Goal: Task Accomplishment & Management: Use online tool/utility

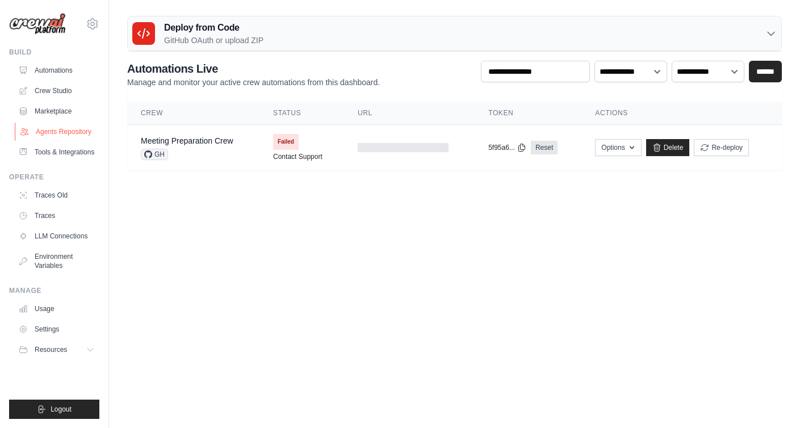
click at [79, 127] on link "Agents Repository" at bounding box center [58, 132] width 86 height 18
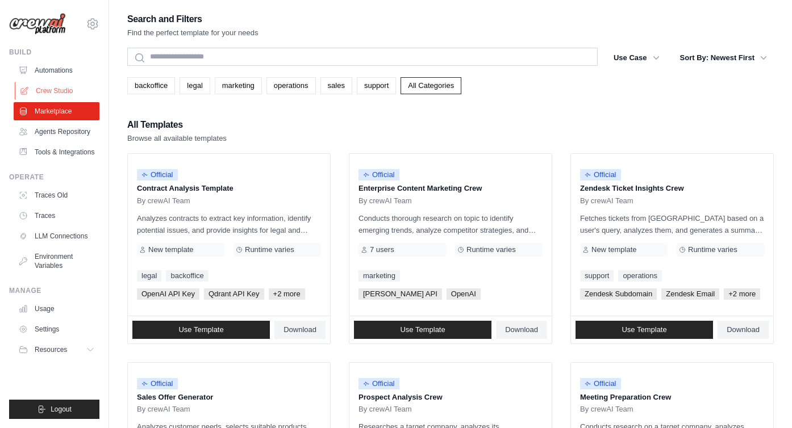
click at [58, 90] on link "Crew Studio" at bounding box center [58, 91] width 86 height 18
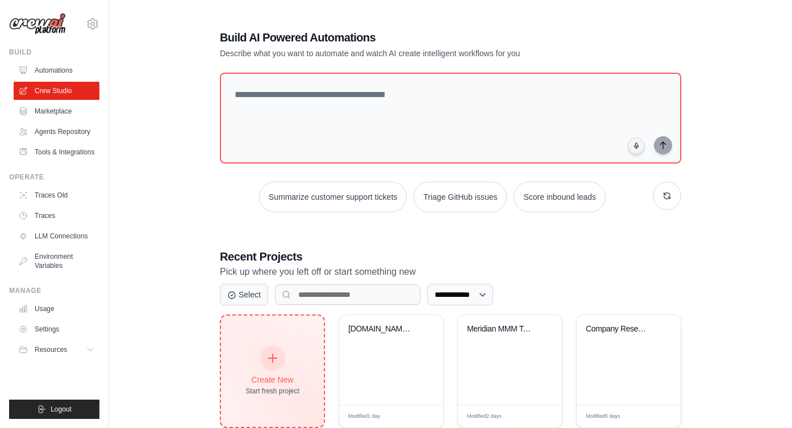
click at [286, 374] on div "Create New" at bounding box center [272, 379] width 54 height 11
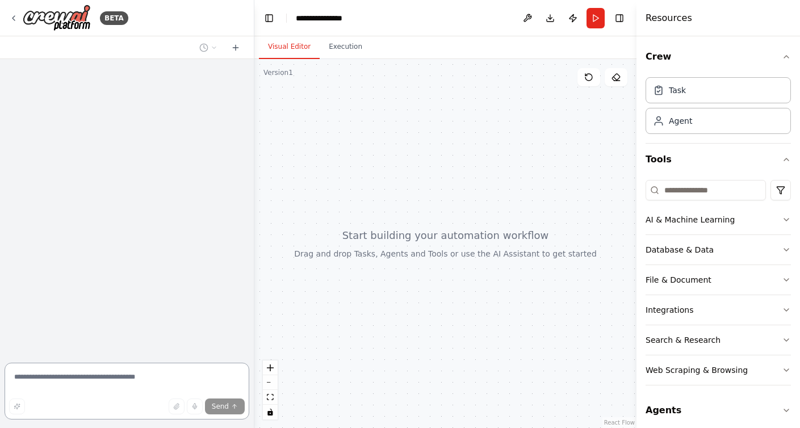
click at [121, 374] on textarea at bounding box center [127, 391] width 245 height 57
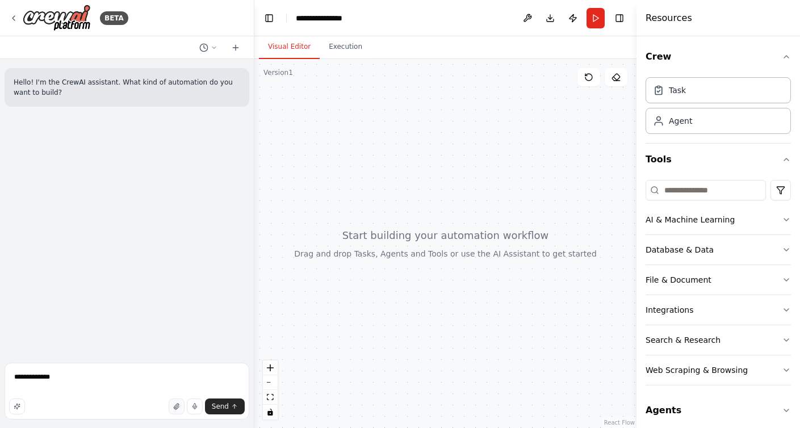
click at [174, 402] on button "button" at bounding box center [177, 407] width 16 height 16
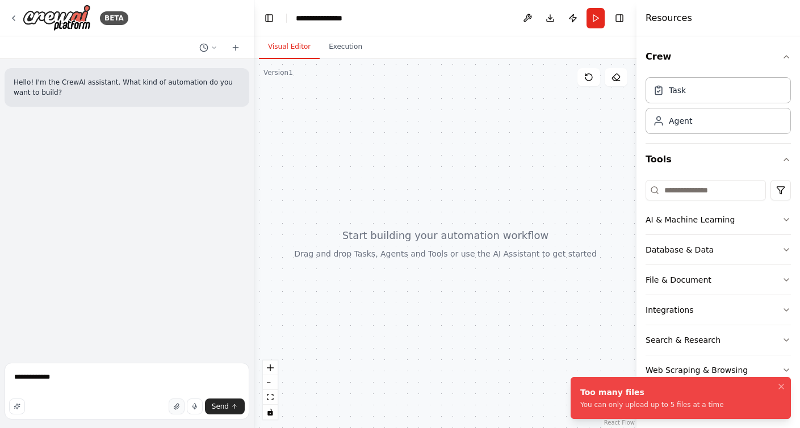
click at [179, 401] on button "button" at bounding box center [177, 407] width 16 height 16
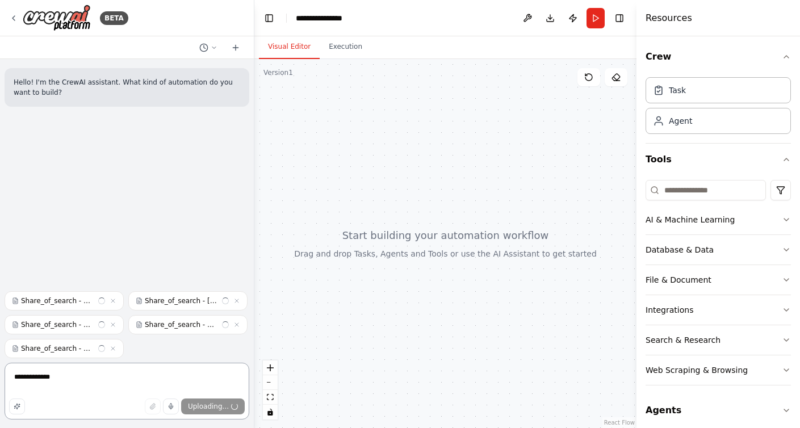
click at [118, 379] on textarea "**********" at bounding box center [127, 391] width 245 height 57
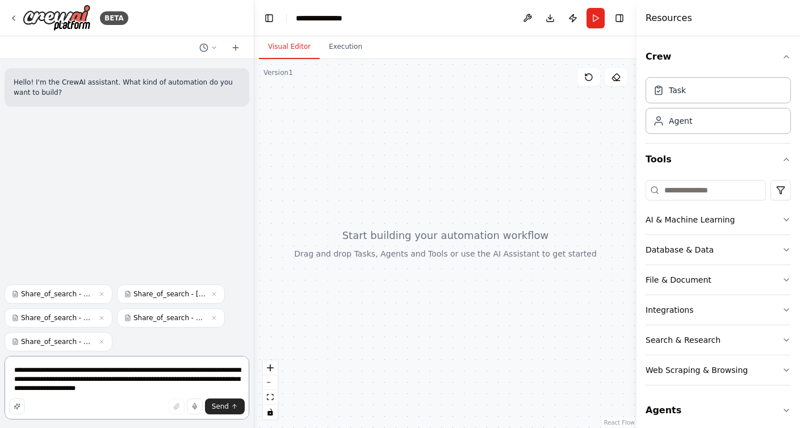
type textarea "**********"
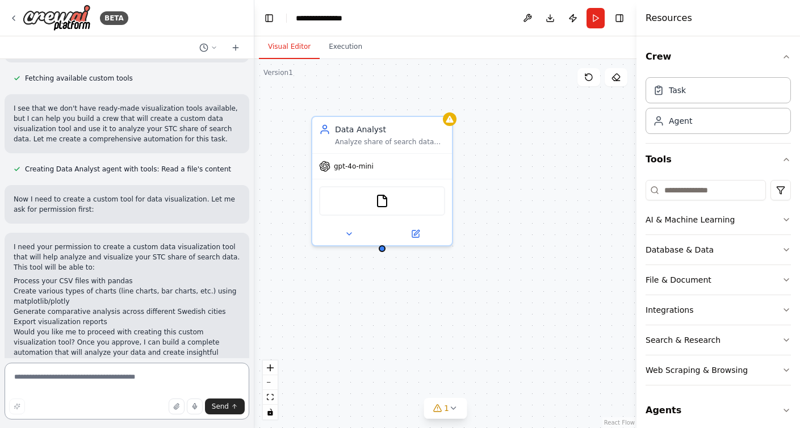
scroll to position [658, 0]
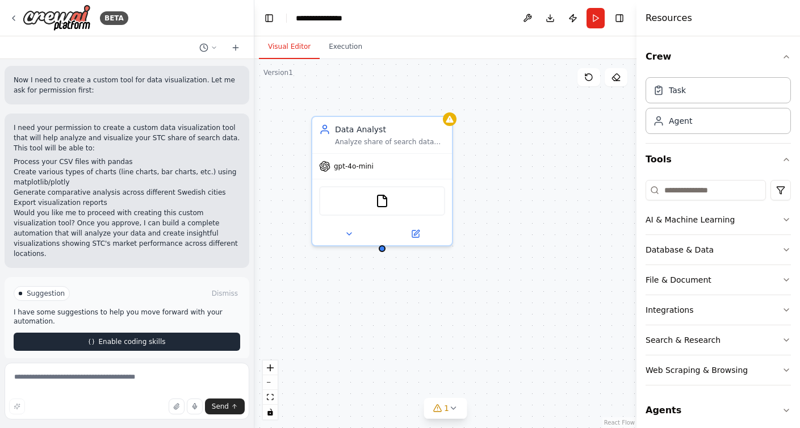
click at [127, 337] on span "Enable coding skills" at bounding box center [131, 341] width 67 height 9
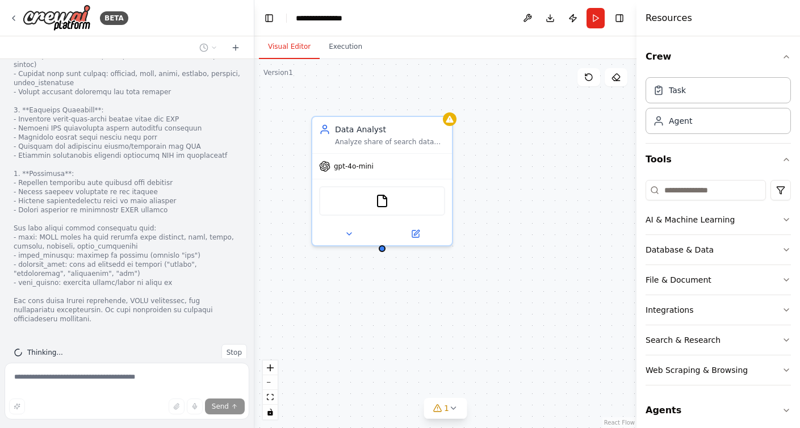
scroll to position [1459, 0]
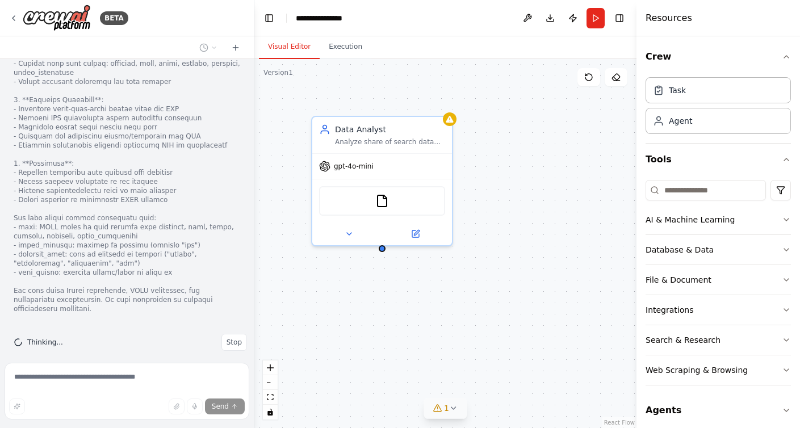
click at [454, 411] on icon at bounding box center [453, 408] width 9 height 9
click at [519, 360] on button "1" at bounding box center [444, 356] width 171 height 21
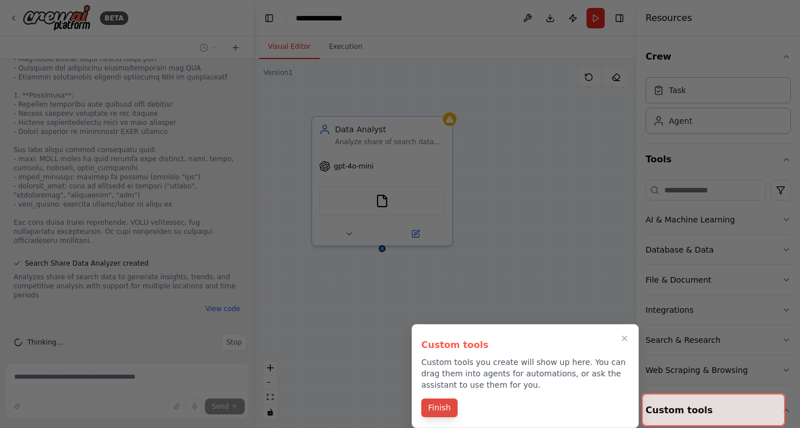
click at [451, 406] on button "Finish" at bounding box center [439, 408] width 36 height 19
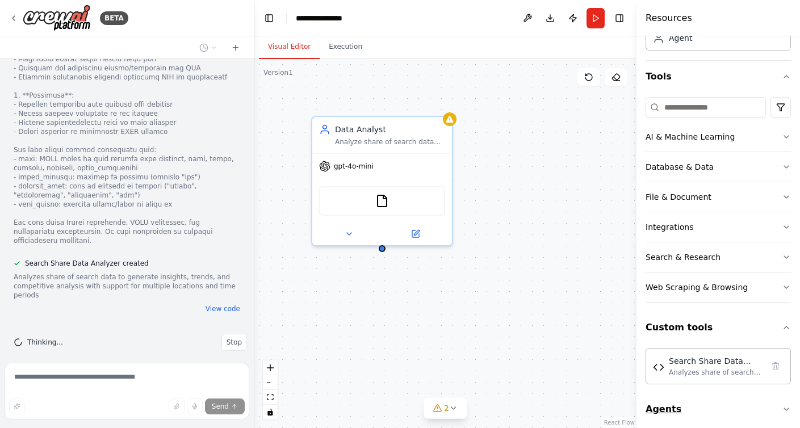
scroll to position [89, 0]
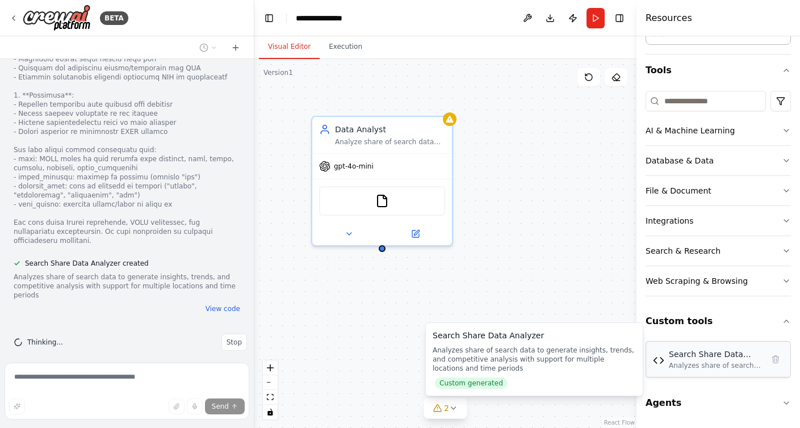
click at [702, 362] on div "Analyzes share of search data to generate insights, trends, and competitive ana…" at bounding box center [716, 365] width 94 height 9
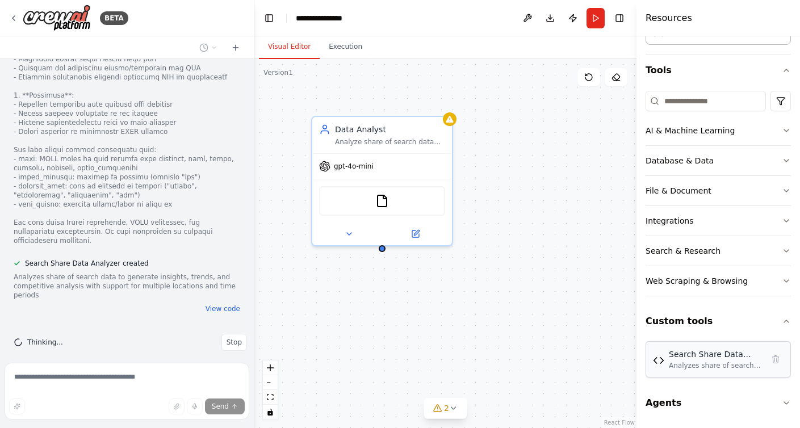
click at [677, 363] on div "Analyzes share of search data to generate insights, trends, and competitive ana…" at bounding box center [716, 365] width 94 height 9
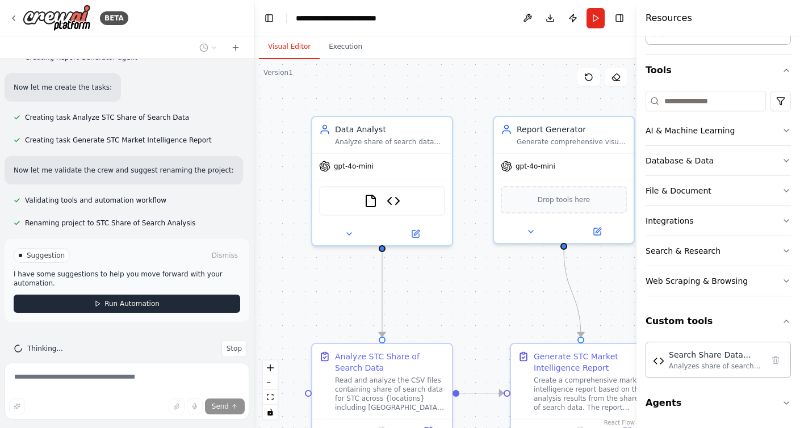
scroll to position [2034, 0]
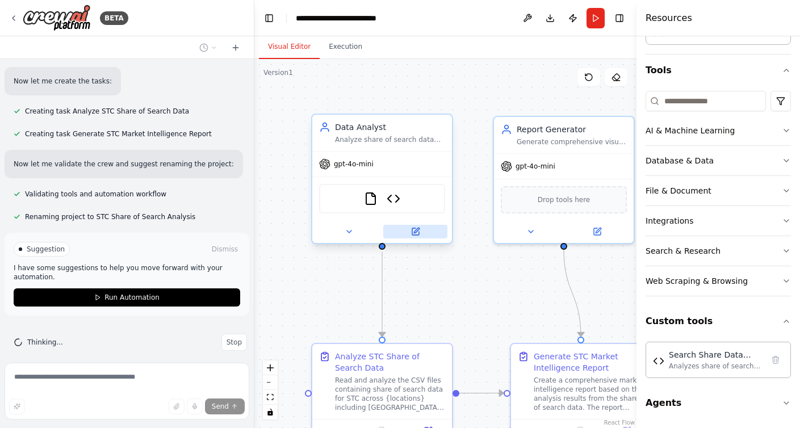
click at [426, 233] on button at bounding box center [415, 232] width 64 height 14
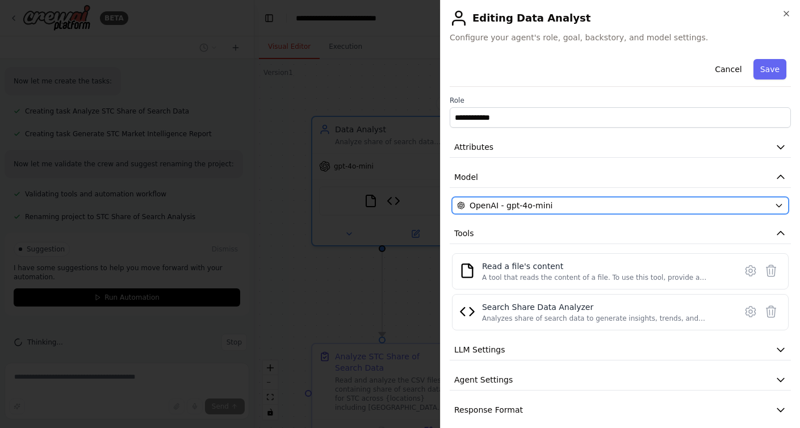
click at [521, 212] on button "OpenAI - gpt-4o-mini" at bounding box center [620, 205] width 337 height 17
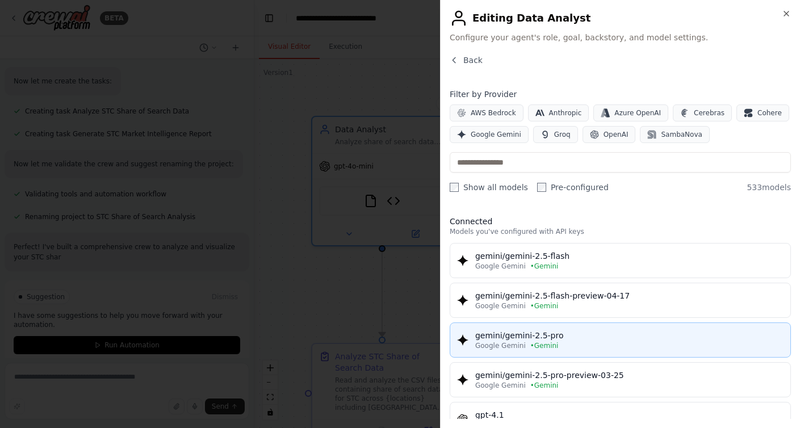
click at [542, 345] on span "• Gemini" at bounding box center [544, 345] width 28 height 9
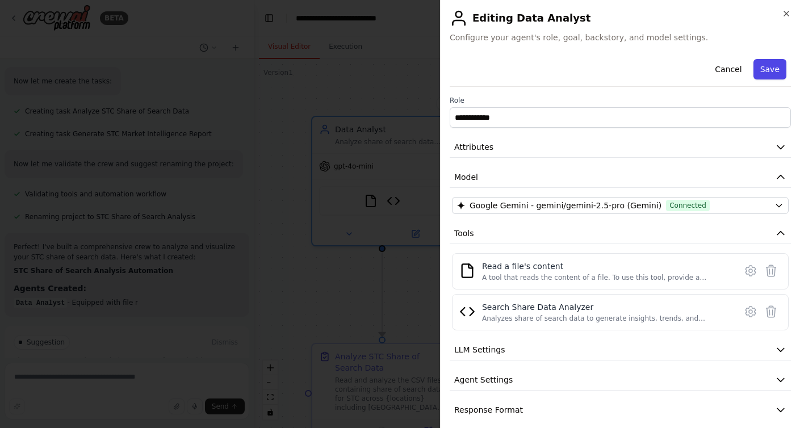
click at [754, 73] on button "Save" at bounding box center [770, 69] width 33 height 20
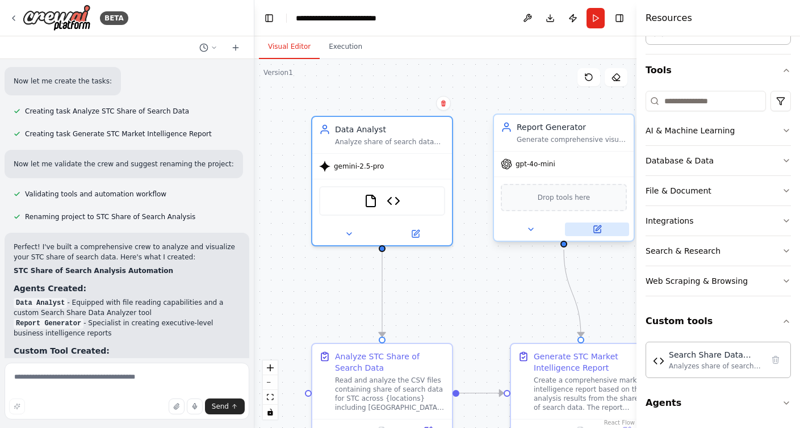
click at [589, 229] on button at bounding box center [597, 230] width 64 height 14
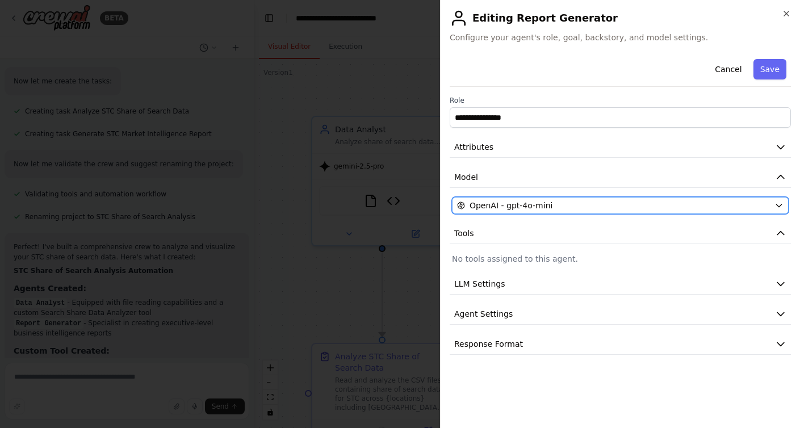
click at [509, 203] on span "OpenAI - gpt-4o-mini" at bounding box center [511, 205] width 83 height 11
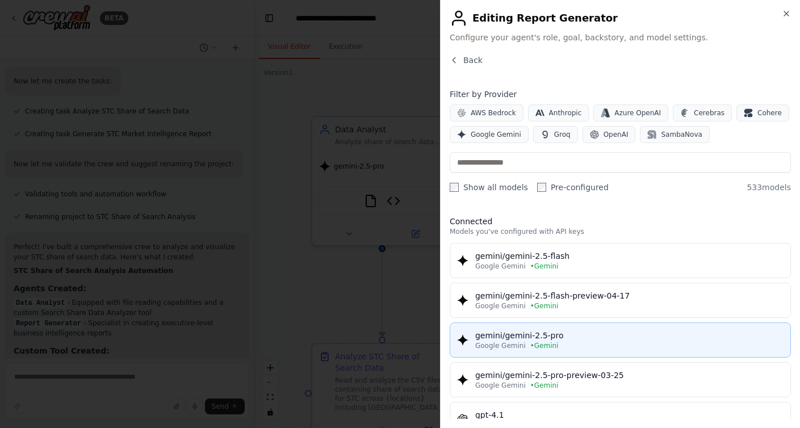
click at [562, 348] on div "Google Gemini • Gemini" at bounding box center [629, 345] width 308 height 9
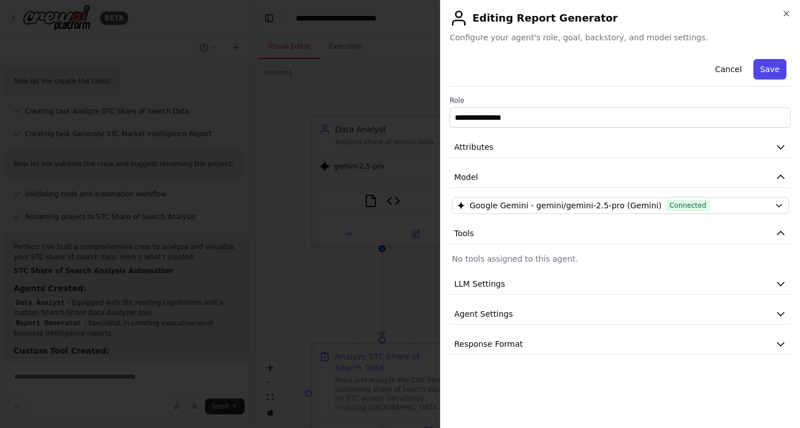
click at [773, 74] on button "Save" at bounding box center [770, 69] width 33 height 20
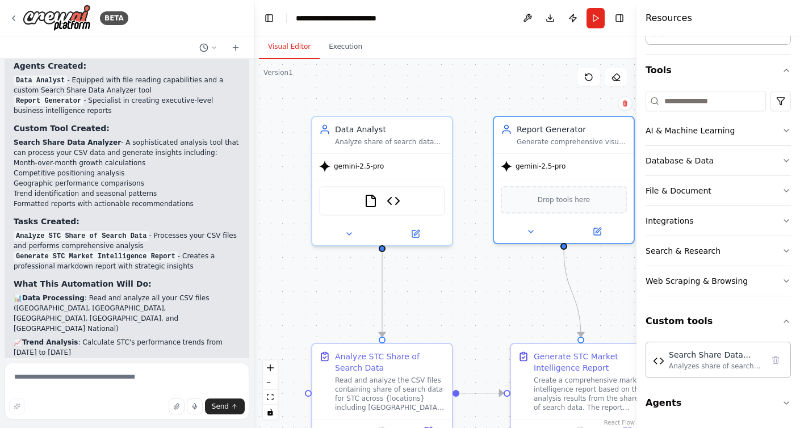
scroll to position [2465, 0]
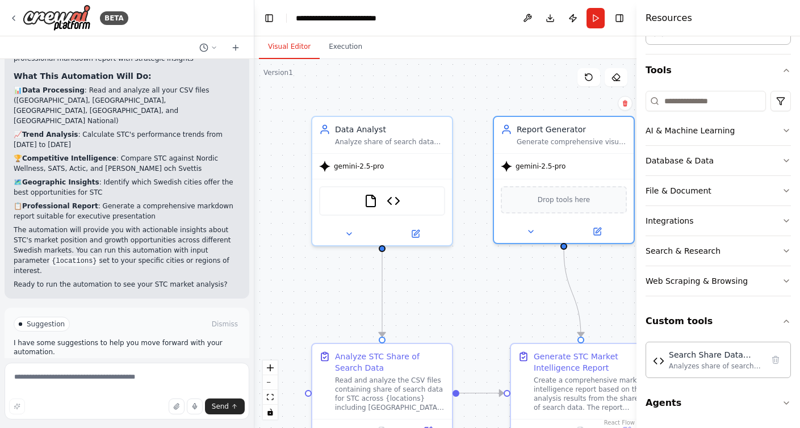
click at [135, 368] on span "Run Automation" at bounding box center [131, 372] width 55 height 9
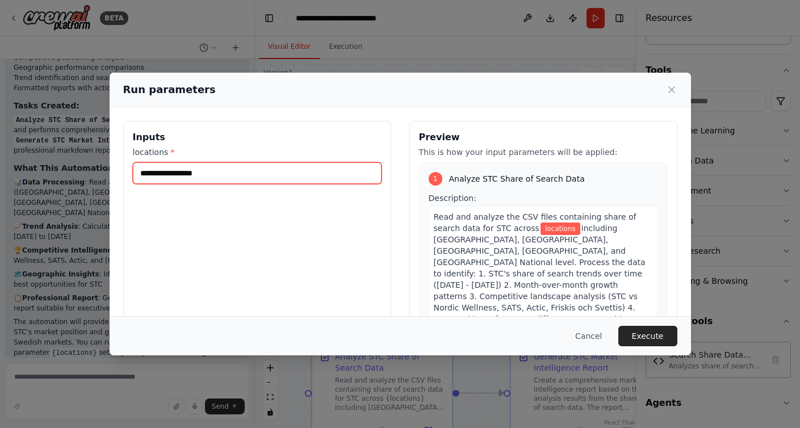
click at [222, 175] on input "locations *" at bounding box center [257, 173] width 249 height 22
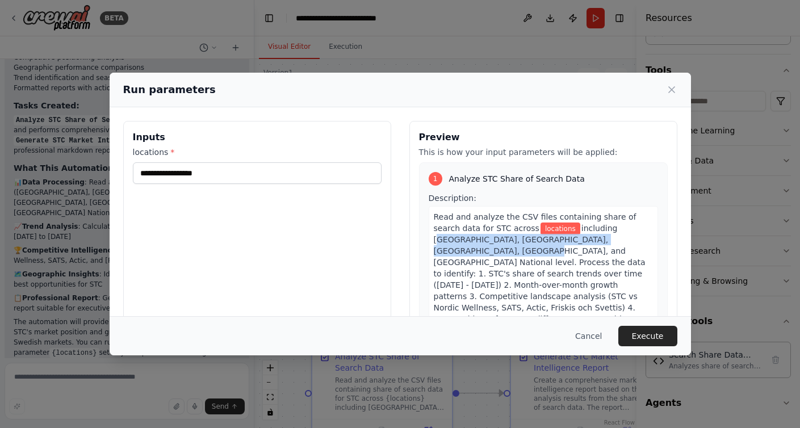
drag, startPoint x: 429, startPoint y: 240, endPoint x: 478, endPoint y: 252, distance: 49.7
click at [478, 252] on span "including [GEOGRAPHIC_DATA], [GEOGRAPHIC_DATA], [GEOGRAPHIC_DATA], [GEOGRAPHIC_…" at bounding box center [542, 302] width 217 height 157
copy span "[GEOGRAPHIC_DATA], [GEOGRAPHIC_DATA], [GEOGRAPHIC_DATA], [GEOGRAPHIC_DATA], and…"
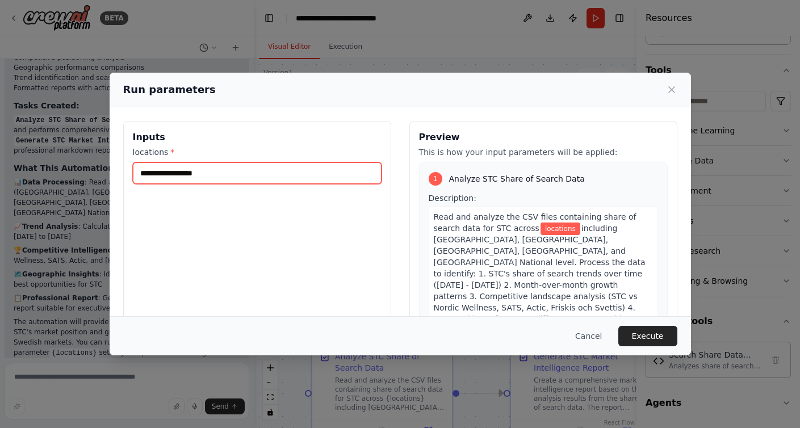
click at [227, 176] on input "locations *" at bounding box center [257, 173] width 249 height 22
paste input "**********"
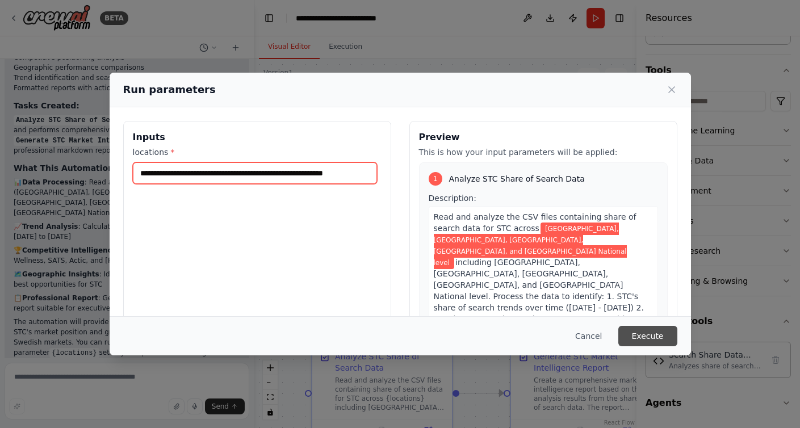
type input "**********"
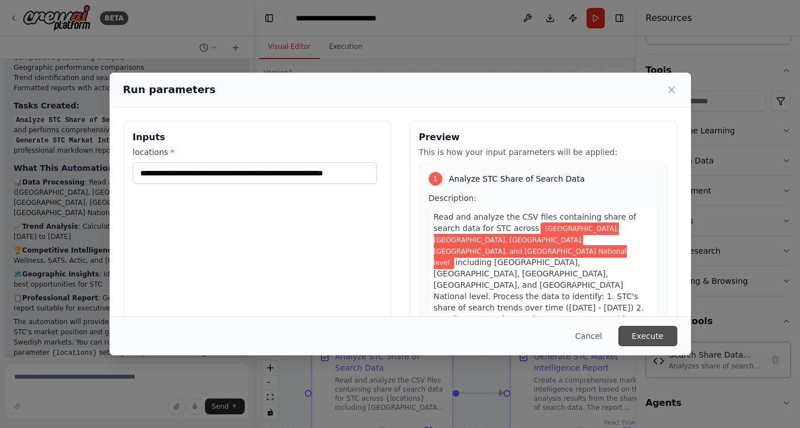
click at [648, 333] on button "Execute" at bounding box center [647, 336] width 59 height 20
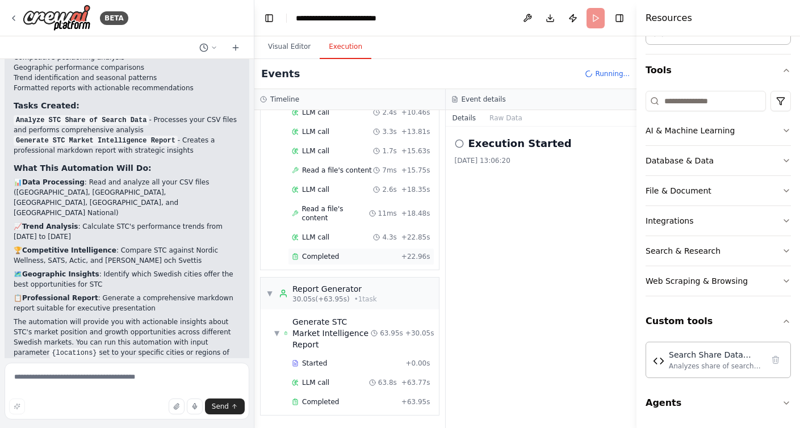
scroll to position [2465, 0]
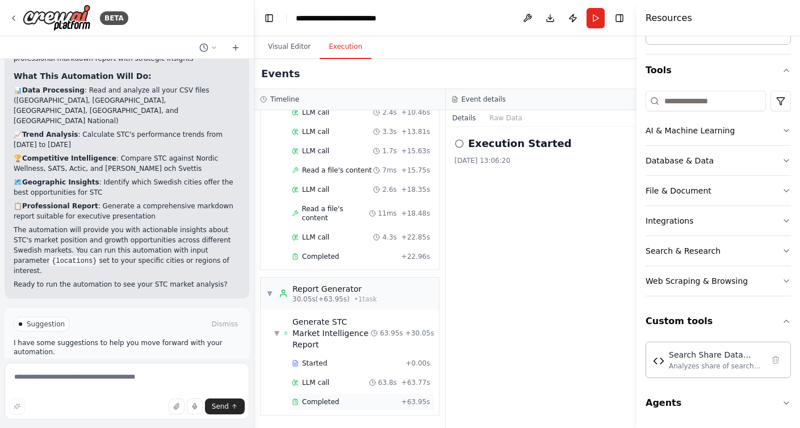
click at [348, 398] on div "Completed" at bounding box center [344, 402] width 105 height 9
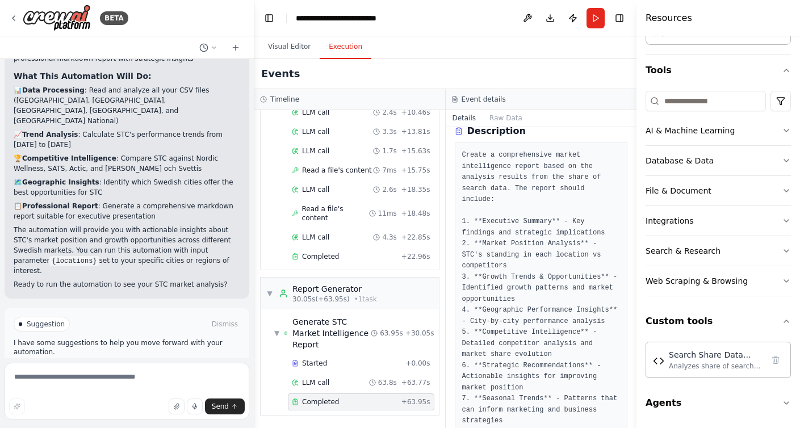
scroll to position [0, 0]
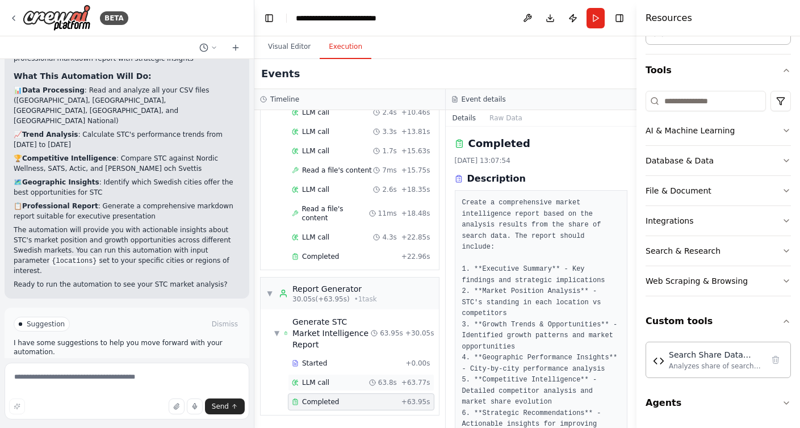
click at [328, 378] on span "LLM call" at bounding box center [315, 382] width 27 height 9
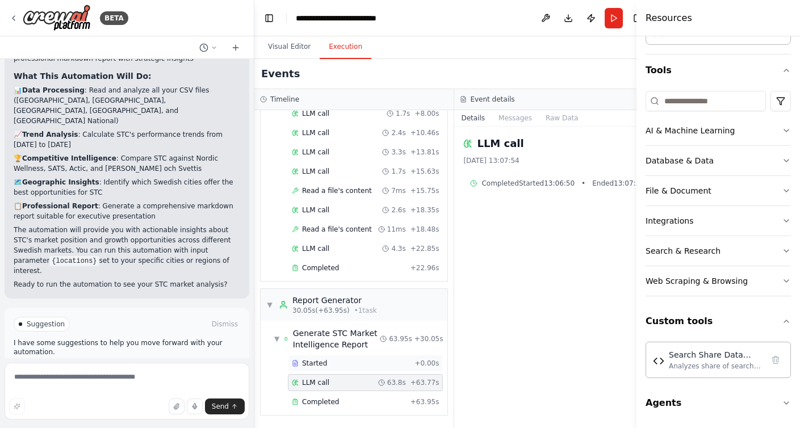
click at [328, 369] on div "Started + 0.00s" at bounding box center [365, 363] width 155 height 17
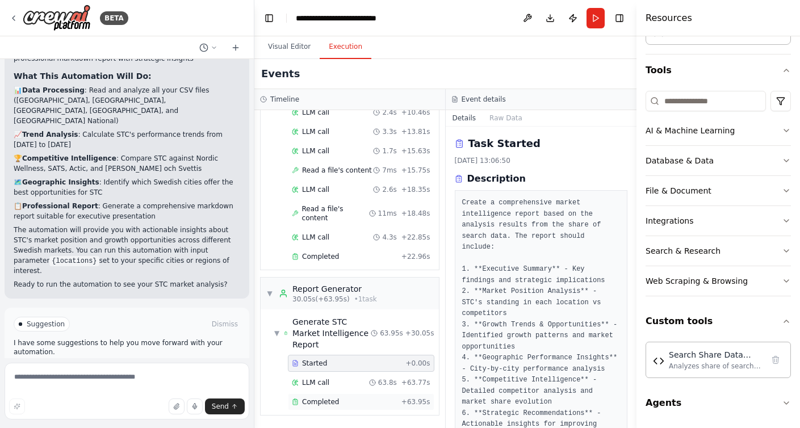
click at [329, 400] on span "Completed" at bounding box center [320, 402] width 37 height 9
click at [500, 123] on button "Raw Data" at bounding box center [506, 118] width 47 height 16
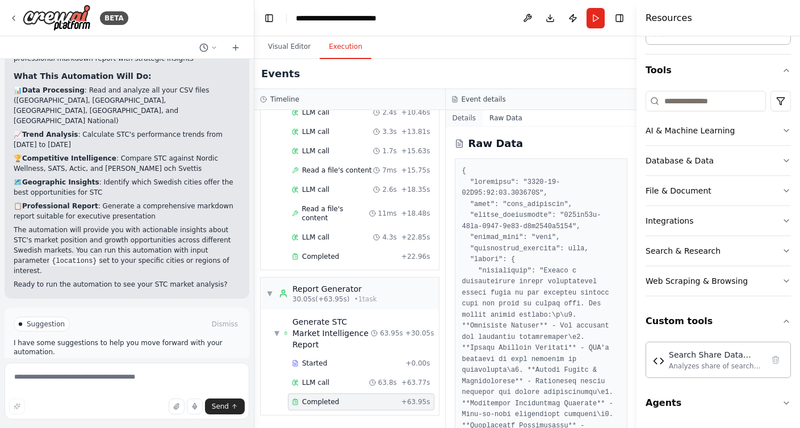
click at [465, 124] on button "Details" at bounding box center [464, 118] width 37 height 16
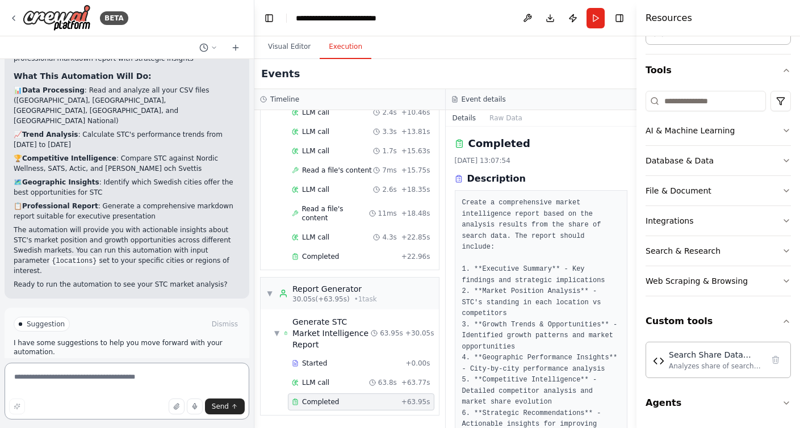
click at [125, 380] on textarea at bounding box center [127, 391] width 245 height 57
type textarea "**********"
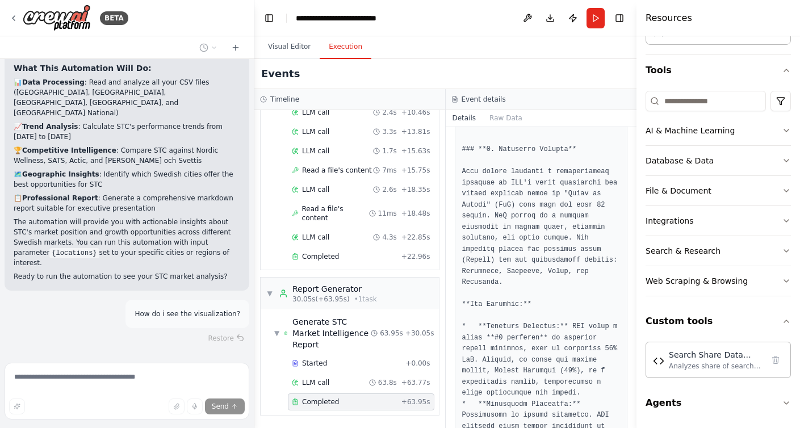
scroll to position [639, 0]
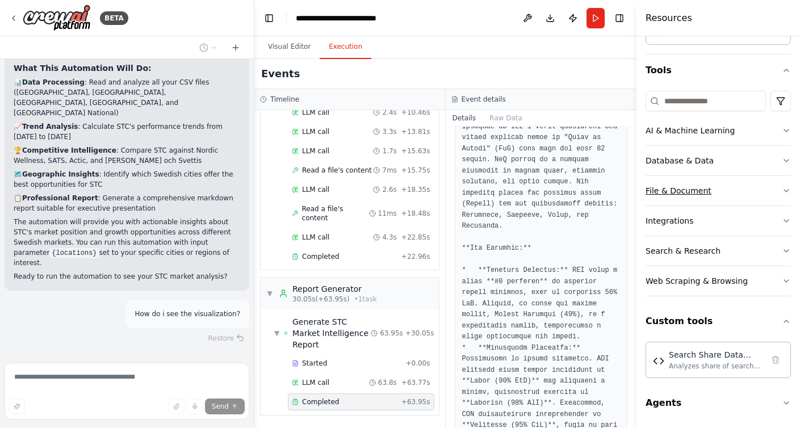
click at [767, 190] on button "File & Document" at bounding box center [718, 191] width 145 height 30
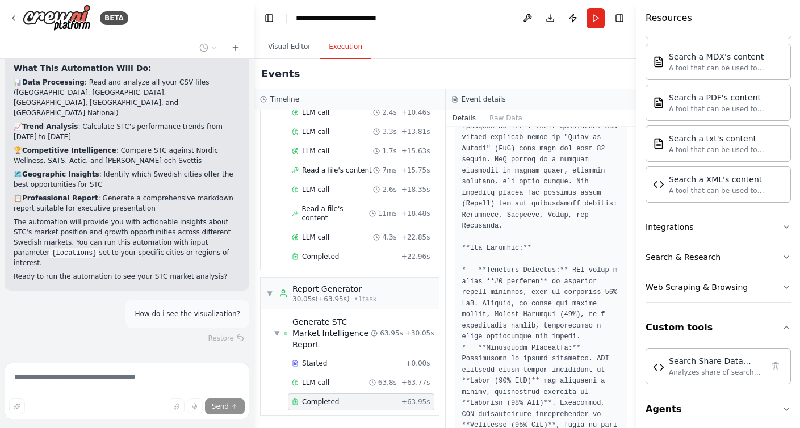
scroll to position [425, 0]
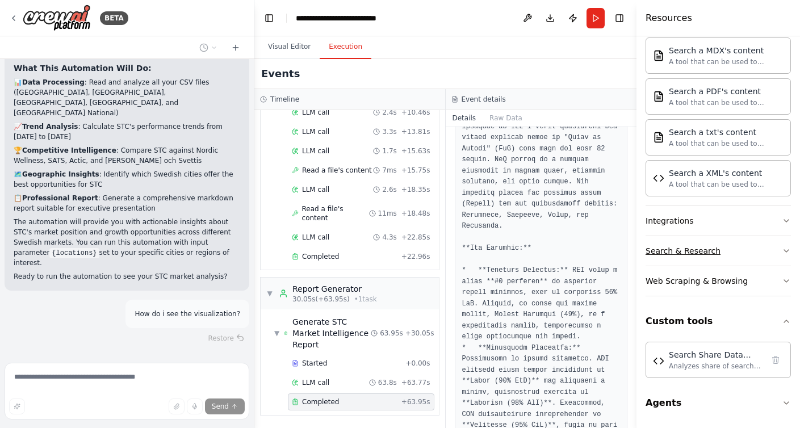
click at [698, 257] on button "Search & Research" at bounding box center [718, 251] width 145 height 30
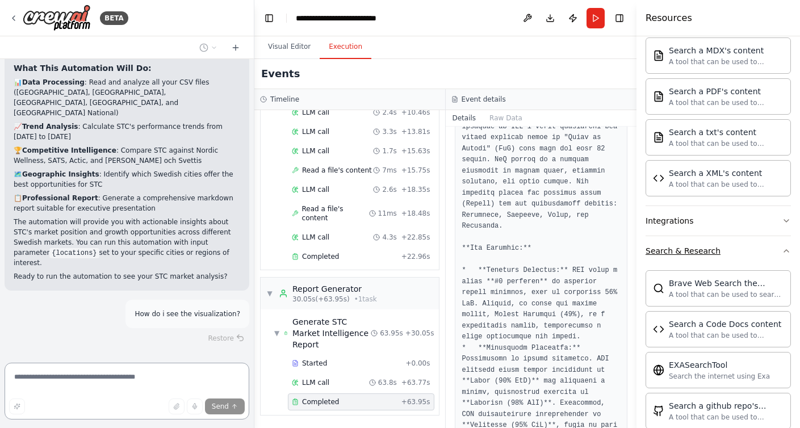
scroll to position [2473, 0]
click at [698, 257] on button "Search & Research" at bounding box center [718, 251] width 145 height 30
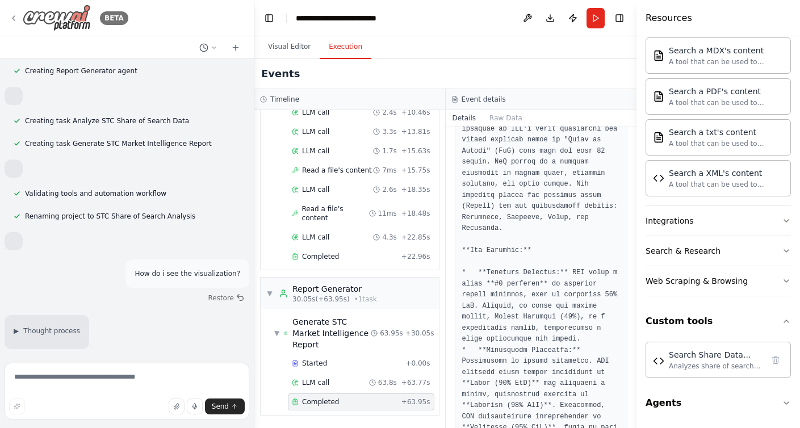
scroll to position [1540, 0]
